Goal: Task Accomplishment & Management: Manage account settings

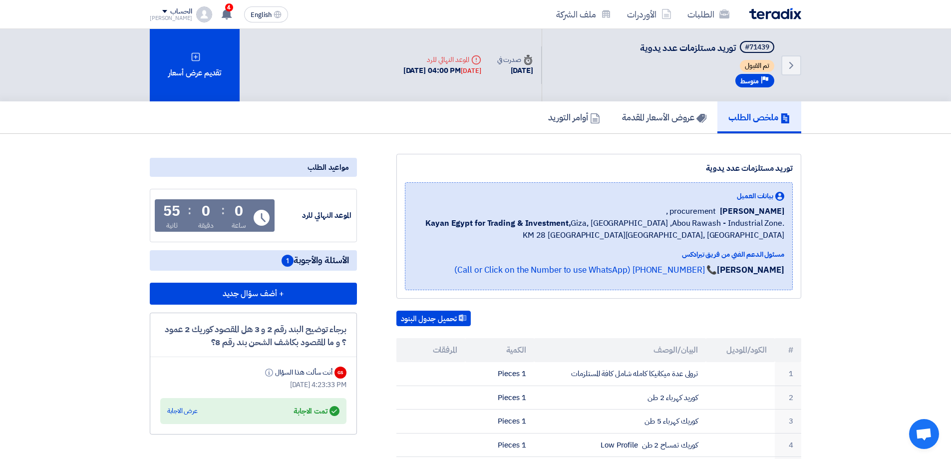
click at [694, 80] on div "#71439 توريد مستلزمات عدد يدوية تم القبول Priority متوسط" at bounding box center [708, 65] width 136 height 48
click at [697, 110] on link "عروض الأسعار المقدمة" at bounding box center [664, 117] width 106 height 32
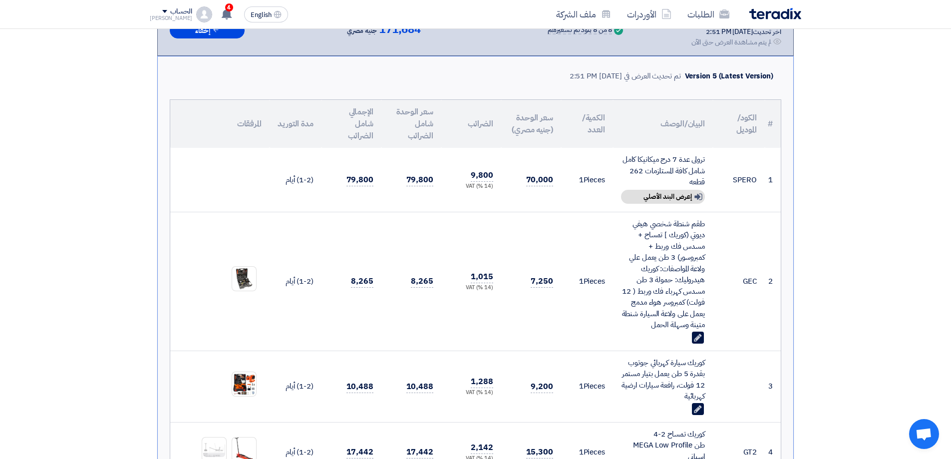
scroll to position [150, 0]
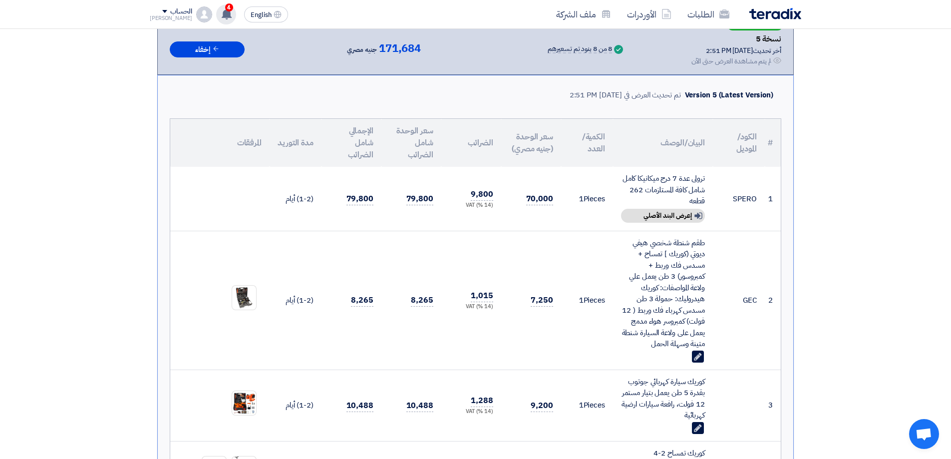
click at [222, 14] on div "4 تم نشر طلب عروض أسعار جديد - شاهد التفاصيل 24 minutes ago تم نشر طلب عروض أسع…" at bounding box center [226, 14] width 20 height 20
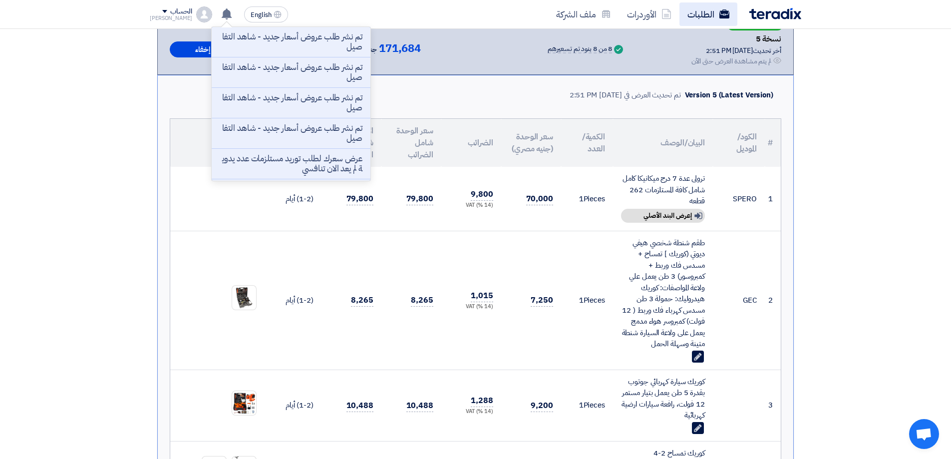
click at [705, 15] on link "الطلبات" at bounding box center [709, 13] width 58 height 23
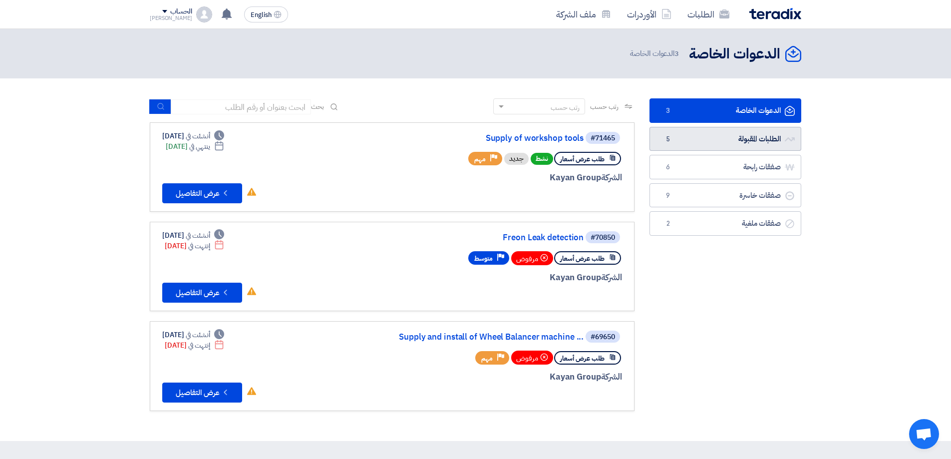
click at [756, 141] on link "الطلبات المقبولة الطلبات المقبولة 5" at bounding box center [726, 139] width 152 height 24
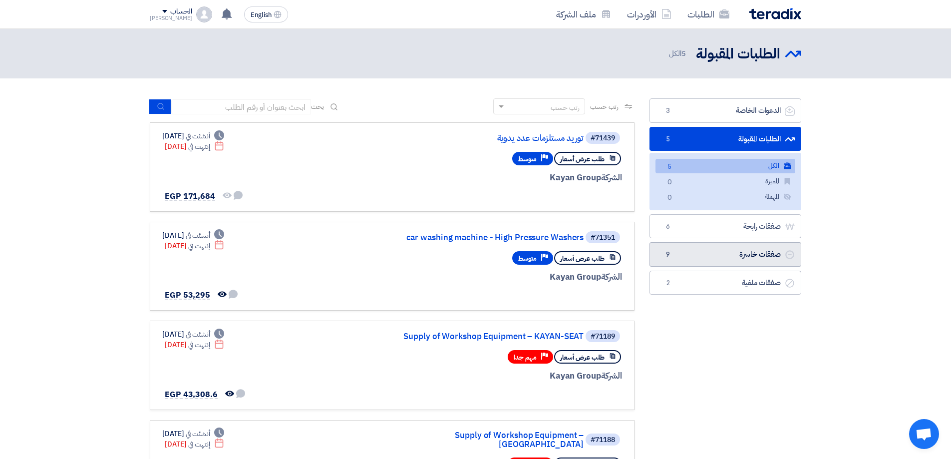
click at [739, 253] on link "صفقات خاسرة صفقات خاسرة 9" at bounding box center [726, 254] width 152 height 24
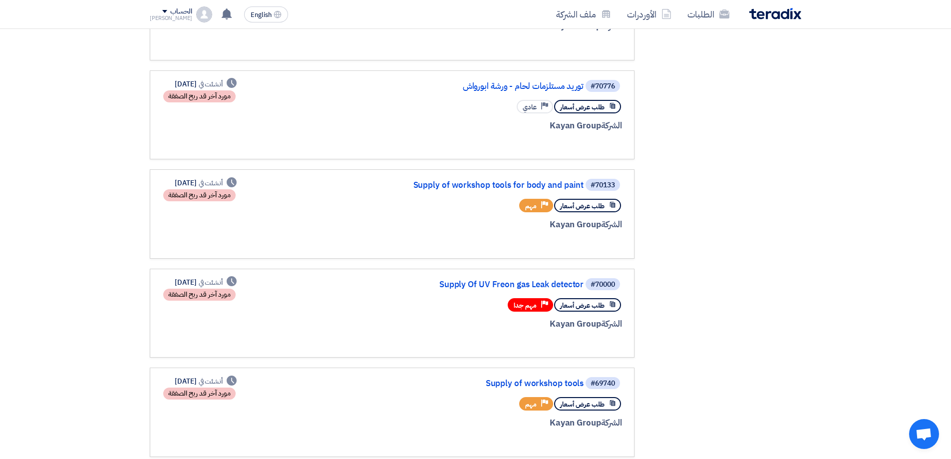
scroll to position [250, 0]
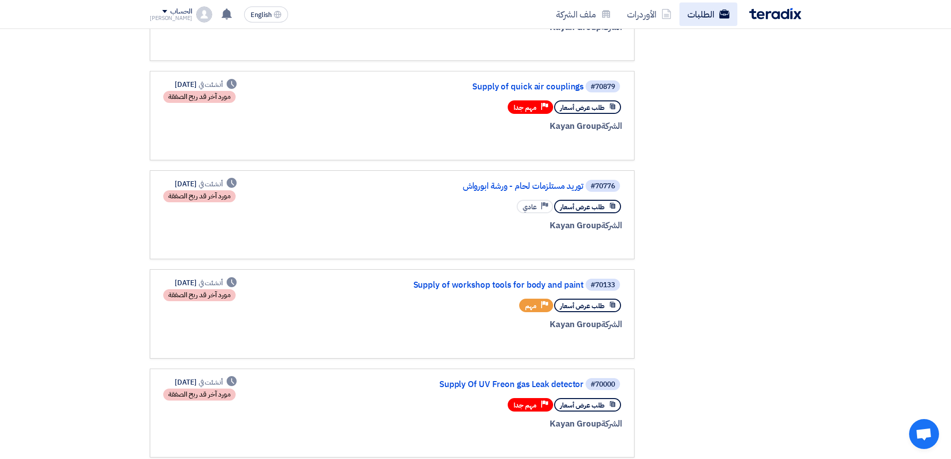
click at [719, 14] on link "الطلبات" at bounding box center [709, 13] width 58 height 23
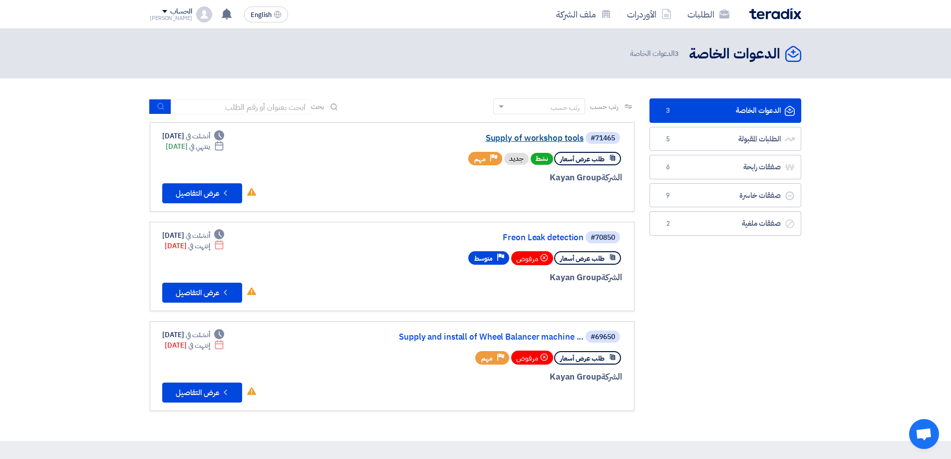
click at [548, 138] on link "Supply of workshop tools" at bounding box center [484, 138] width 200 height 9
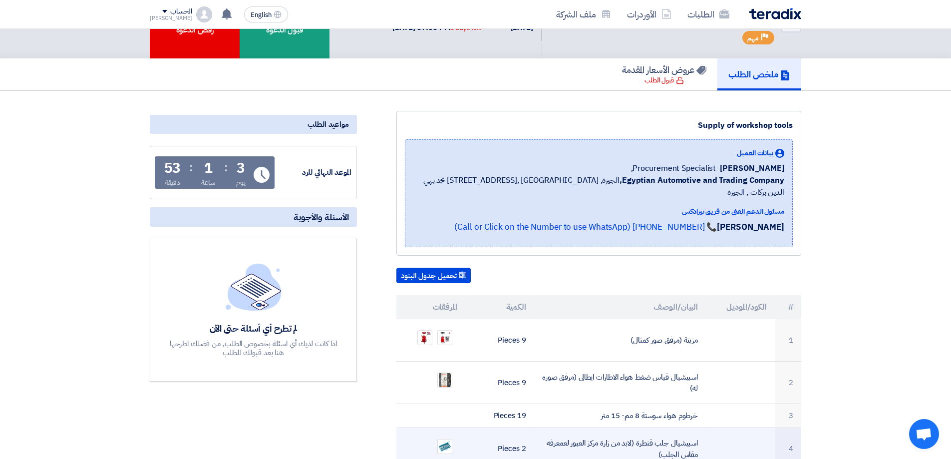
scroll to position [100, 0]
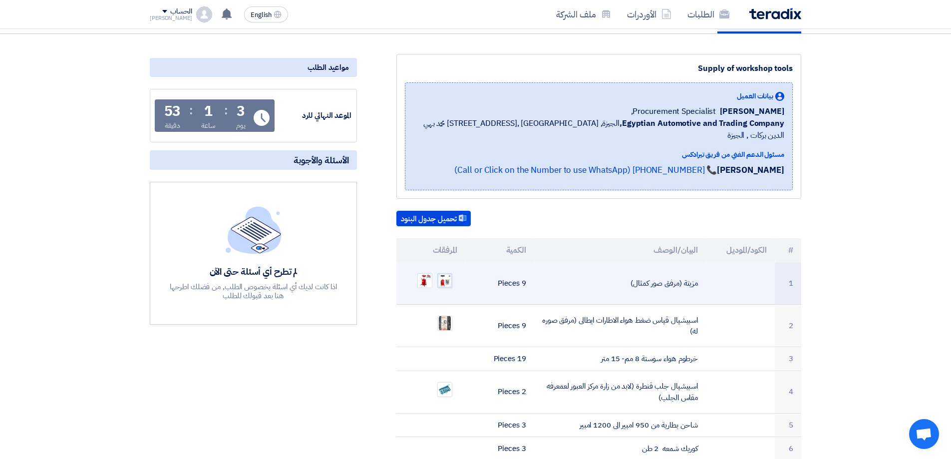
click at [445, 274] on img at bounding box center [445, 281] width 14 height 14
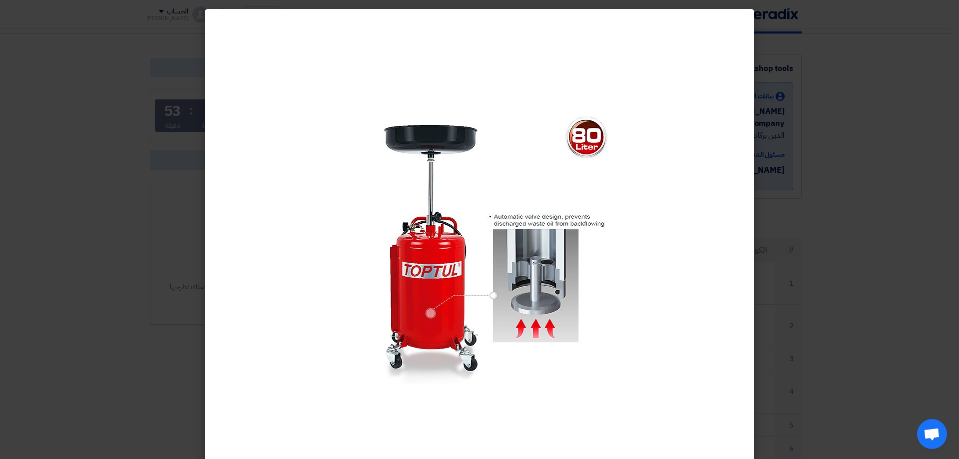
click at [70, 164] on modal-container at bounding box center [479, 229] width 959 height 459
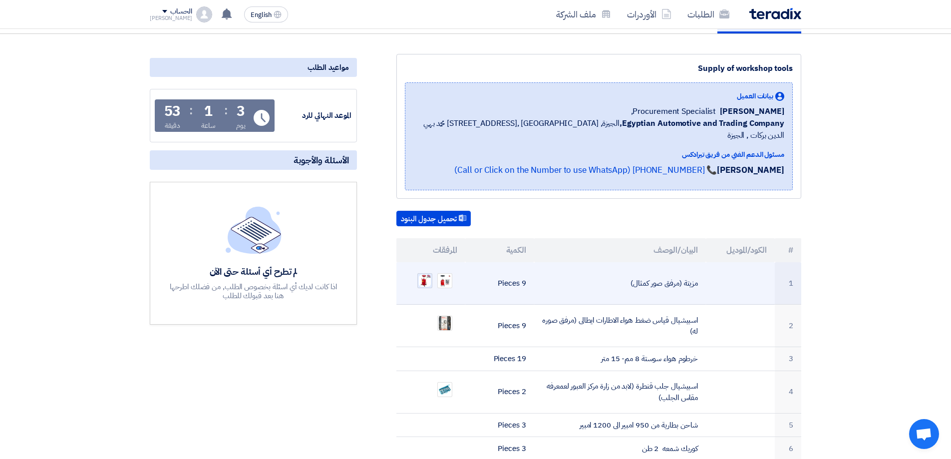
click at [425, 274] on img at bounding box center [425, 281] width 14 height 14
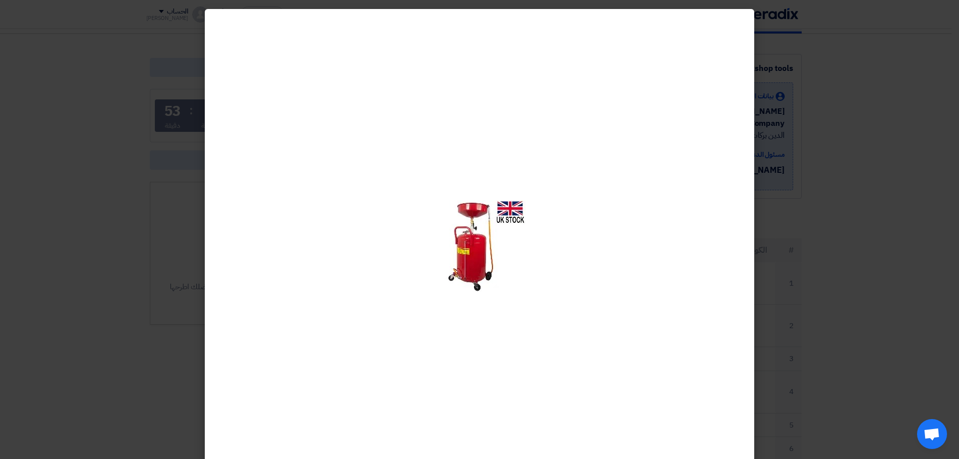
click at [470, 256] on img at bounding box center [479, 246] width 92 height 92
click at [951, 269] on modal-container at bounding box center [479, 229] width 959 height 459
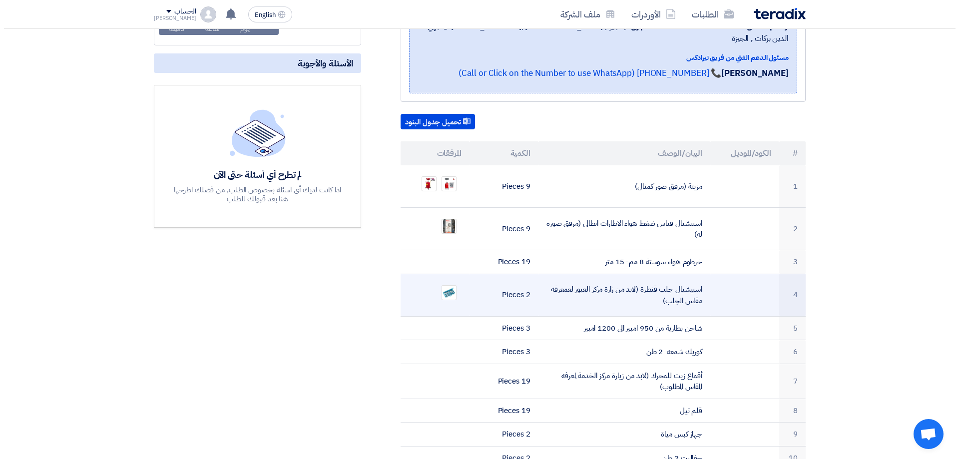
scroll to position [200, 0]
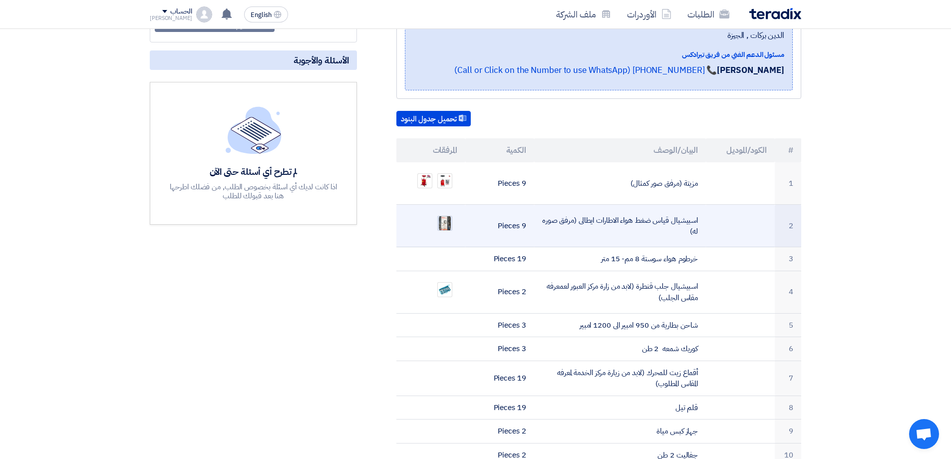
click at [444, 214] on img at bounding box center [445, 223] width 14 height 18
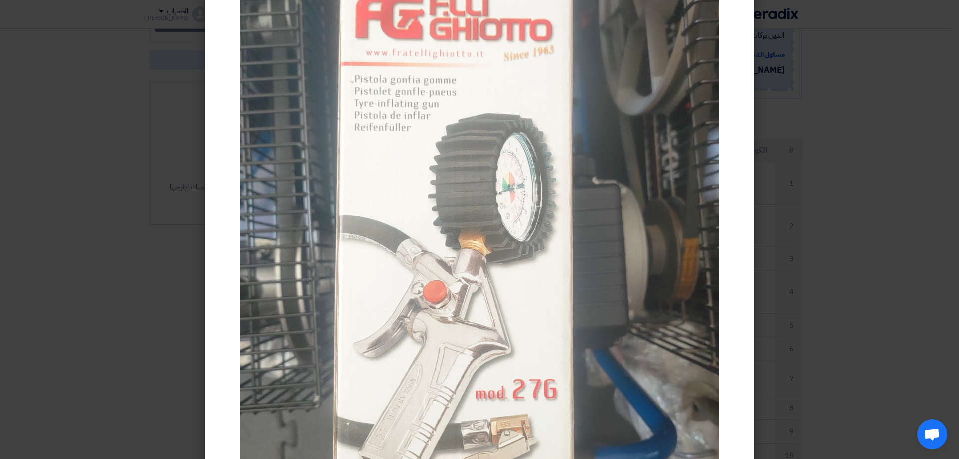
scroll to position [0, 0]
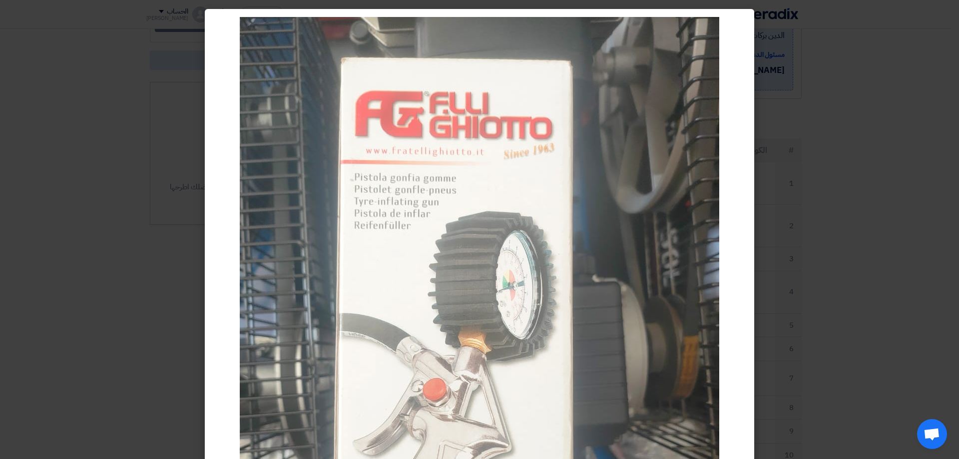
click at [779, 68] on modal-container at bounding box center [479, 229] width 959 height 459
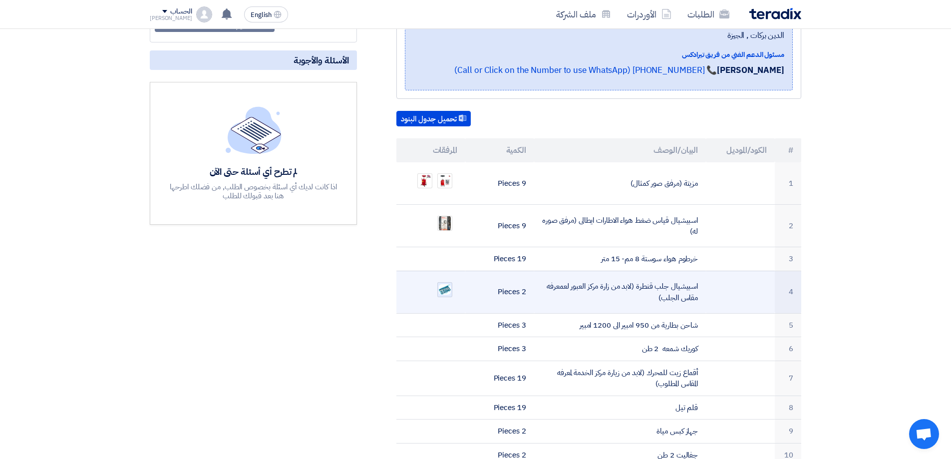
click at [445, 283] on img at bounding box center [445, 289] width 14 height 12
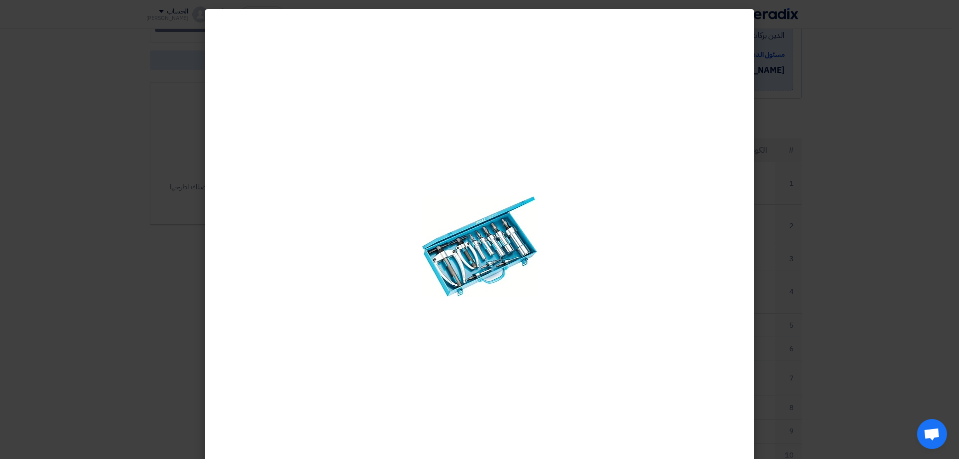
click at [517, 251] on img at bounding box center [479, 246] width 115 height 100
click at [396, 255] on div at bounding box center [479, 246] width 549 height 475
click at [318, 286] on div at bounding box center [479, 246] width 549 height 475
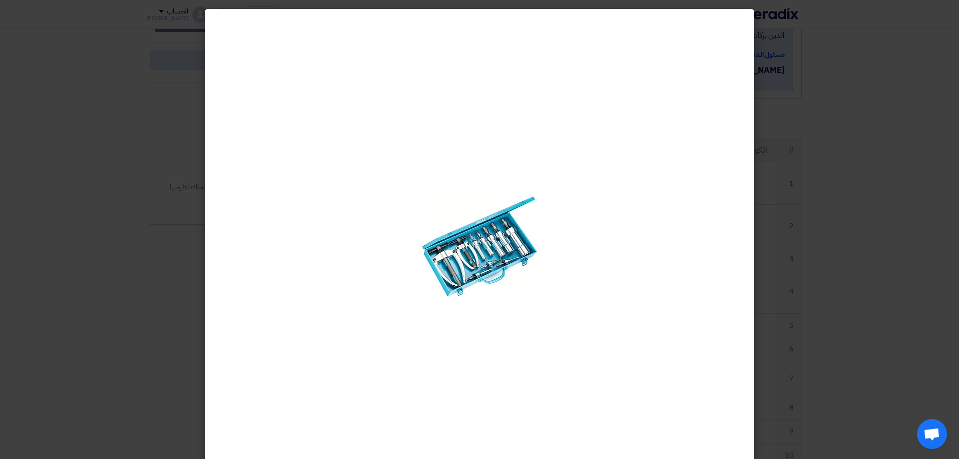
click at [82, 275] on modal-container at bounding box center [479, 229] width 959 height 459
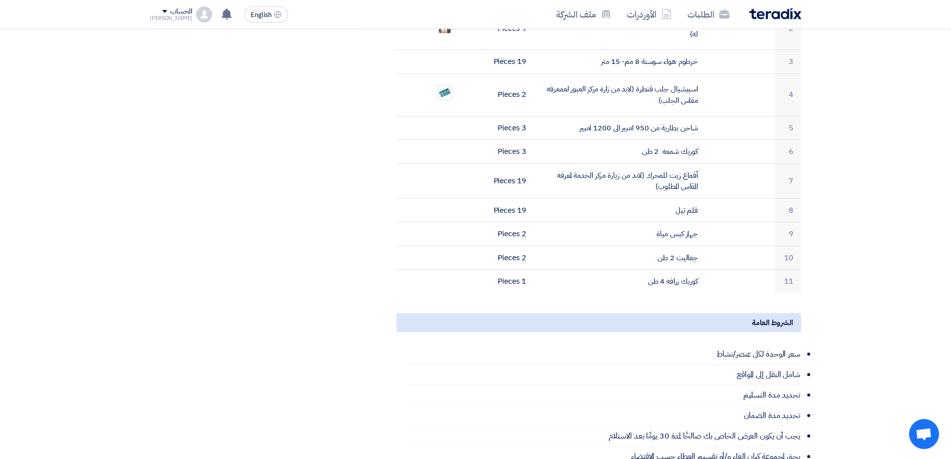
scroll to position [400, 0]
